Goal: Navigation & Orientation: Find specific page/section

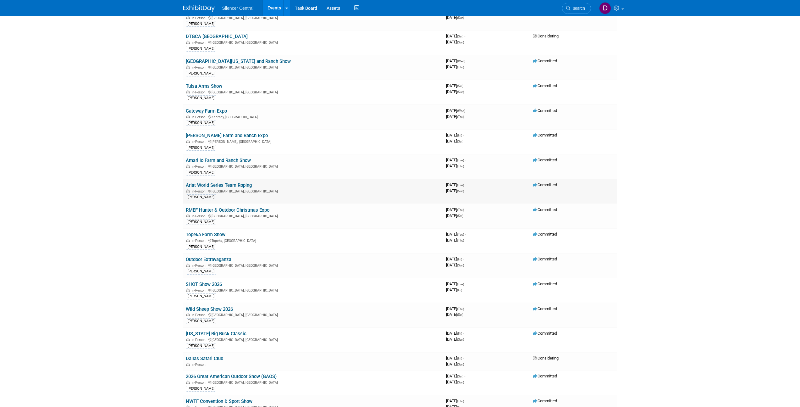
scroll to position [252, 0]
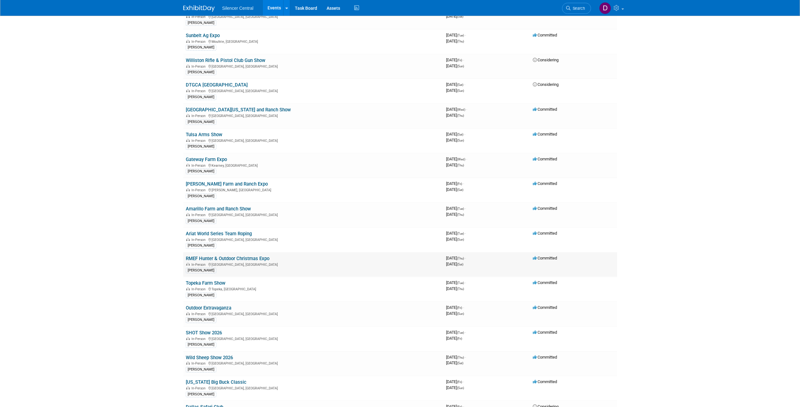
click at [244, 259] on link "RMEF Hunter & Outdoor Christmas Expo" at bounding box center [228, 259] width 84 height 6
click at [241, 261] on link "RMEF Hunter & Outdoor Christmas Expo" at bounding box center [228, 259] width 84 height 6
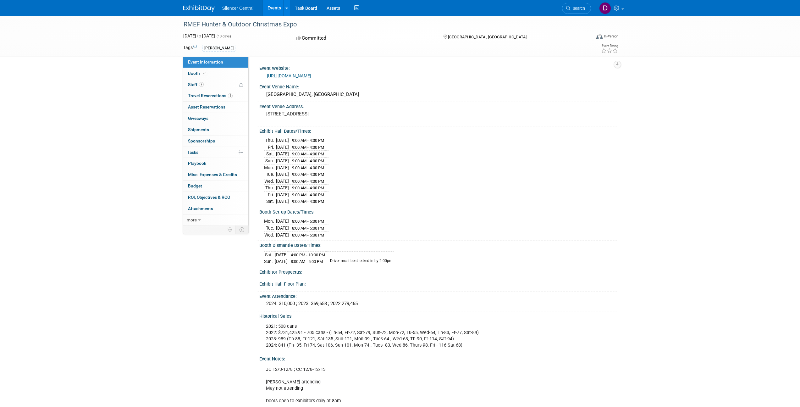
click at [311, 76] on link "[URL][DOMAIN_NAME]" at bounding box center [289, 75] width 44 height 5
click at [214, 75] on link "Booth" at bounding box center [215, 73] width 65 height 11
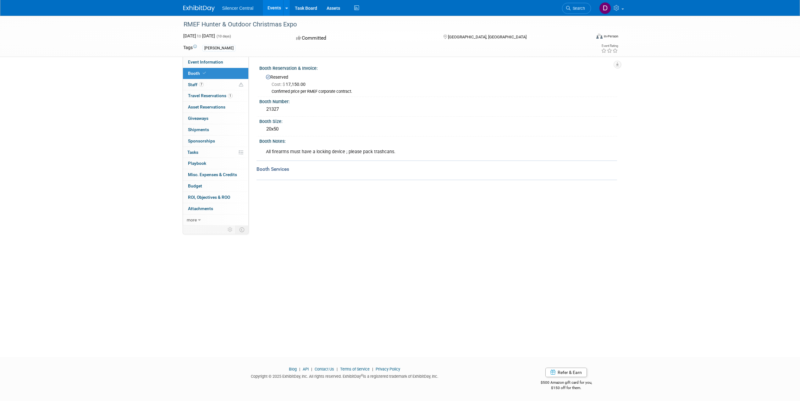
drag, startPoint x: 281, startPoint y: 108, endPoint x: 288, endPoint y: 108, distance: 7.2
click at [288, 108] on div "21327" at bounding box center [438, 109] width 348 height 10
copy div "21327"
click at [419, 214] on div "Event Website: https://www.rmef.org/events/hunter-outdoor-christmas/ Event Venu…" at bounding box center [433, 141] width 369 height 169
click at [213, 65] on link "Event Information" at bounding box center [215, 62] width 65 height 11
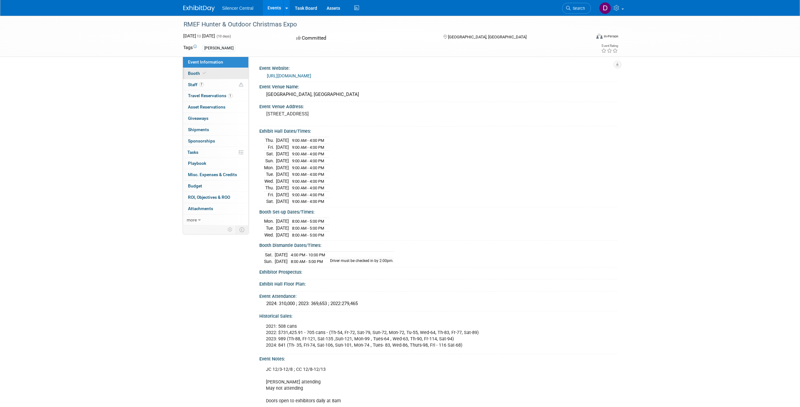
click at [215, 72] on link "Booth" at bounding box center [215, 73] width 65 height 11
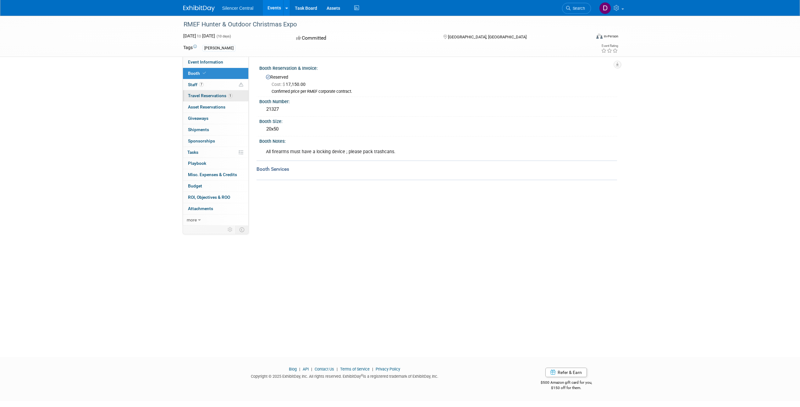
click at [215, 98] on span "Travel Reservations 1" at bounding box center [210, 95] width 45 height 5
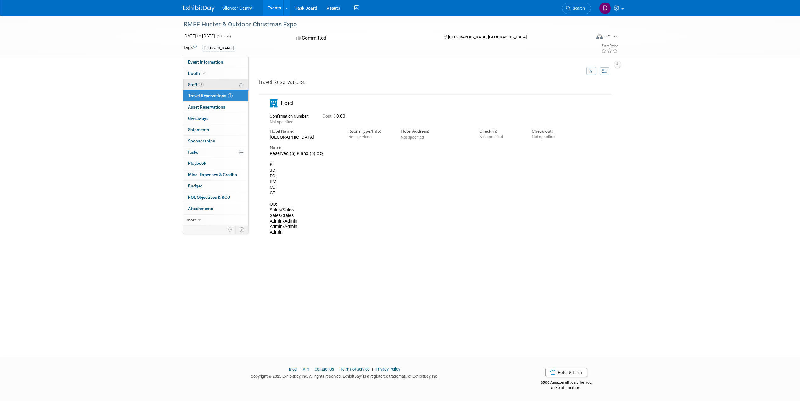
click at [209, 82] on link "7 Staff 7" at bounding box center [215, 84] width 65 height 11
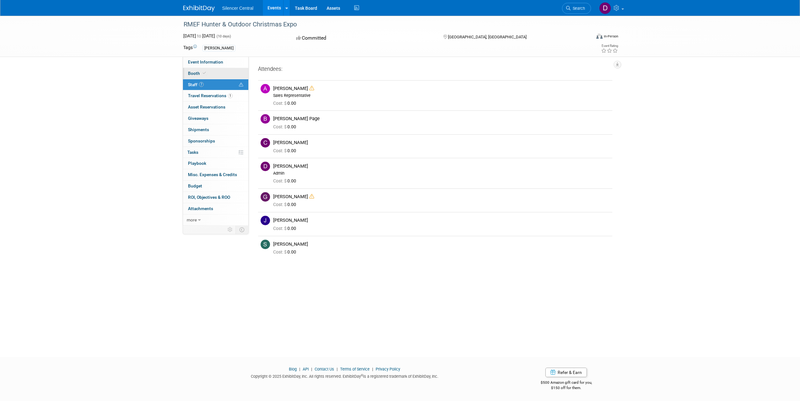
click at [210, 76] on link "Booth" at bounding box center [215, 73] width 65 height 11
